Goal: Information Seeking & Learning: Learn about a topic

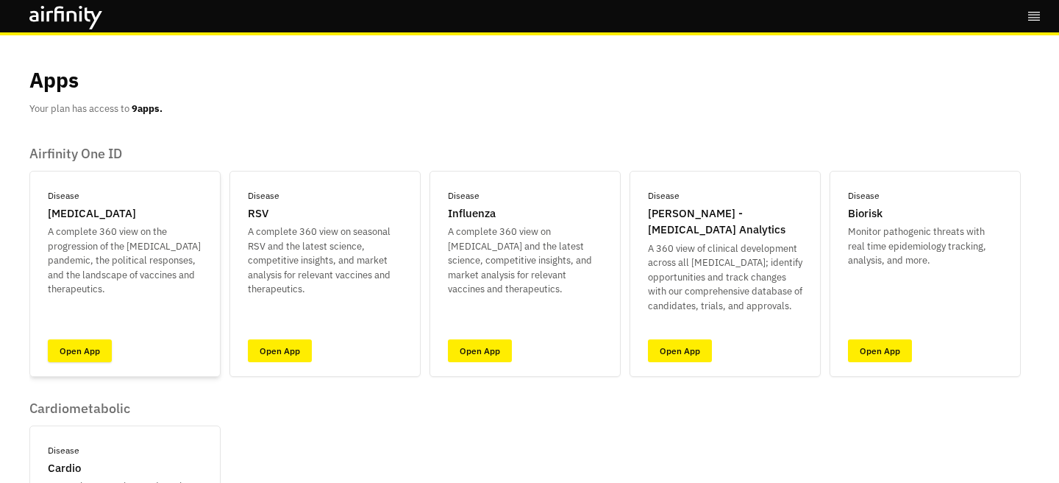
click at [71, 360] on link "Open App" at bounding box center [80, 350] width 64 height 23
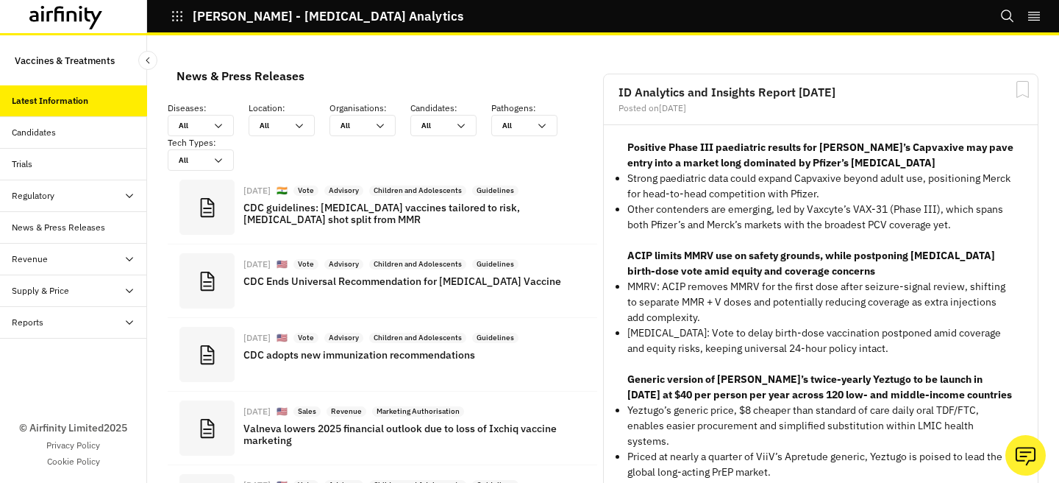
scroll to position [1157, 441]
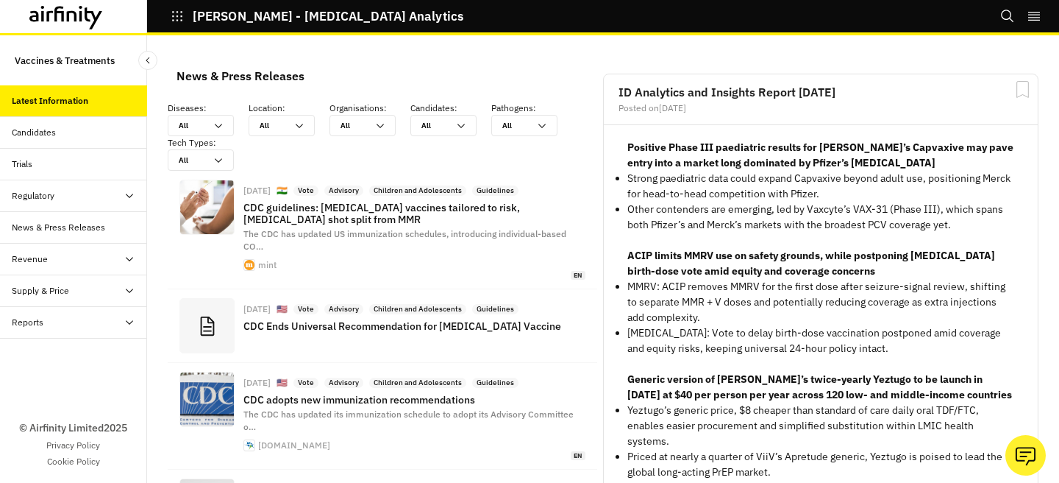
click at [29, 313] on div "Reports" at bounding box center [73, 323] width 147 height 32
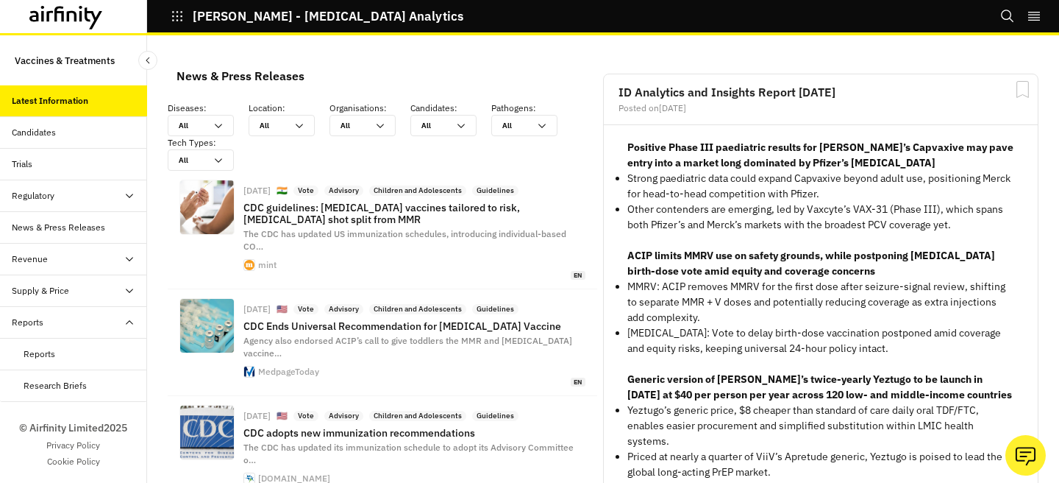
click at [64, 366] on div "Reports" at bounding box center [73, 354] width 147 height 32
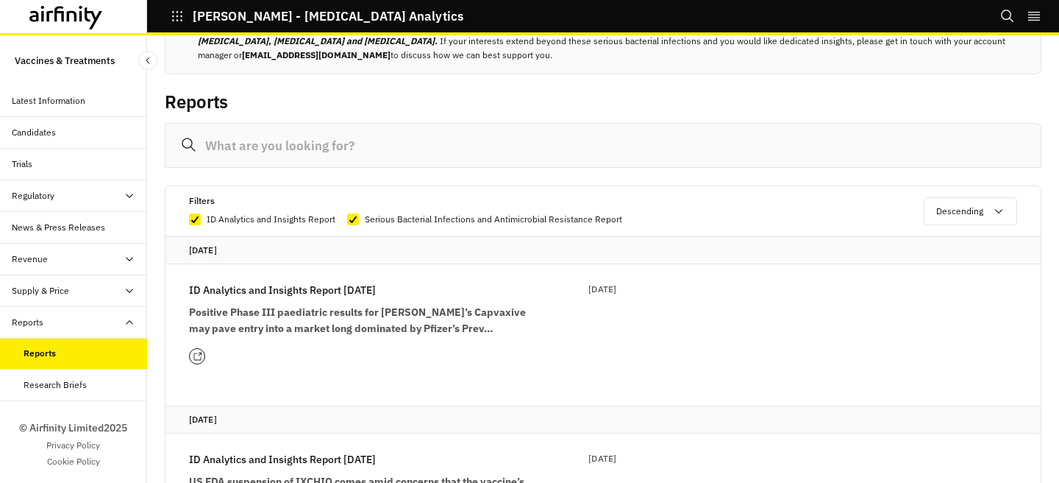
scroll to position [104, 0]
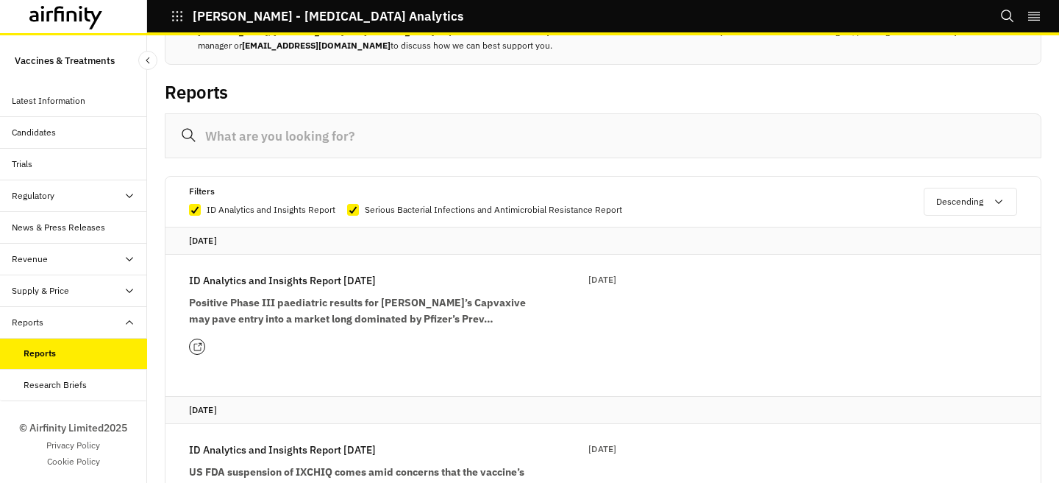
click at [333, 302] on strong "Positive Phase III paediatric results for [PERSON_NAME]’s Capvaxive may pave en…" at bounding box center [357, 310] width 337 height 29
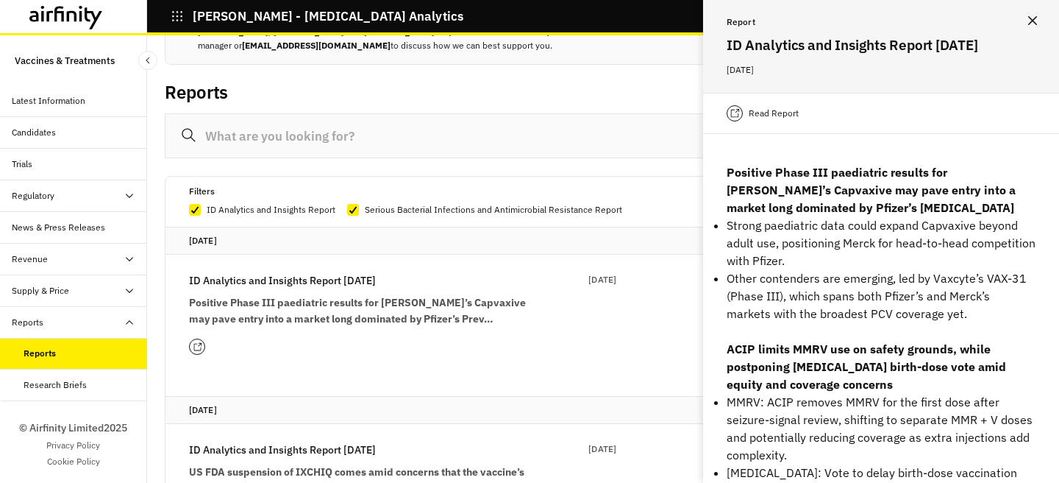
click at [771, 124] on div "Read Report" at bounding box center [881, 113] width 356 height 41
click at [770, 104] on div "Read Report" at bounding box center [881, 113] width 356 height 41
click at [766, 115] on p "Read Report" at bounding box center [774, 113] width 50 height 15
